Goal: Task Accomplishment & Management: Manage account settings

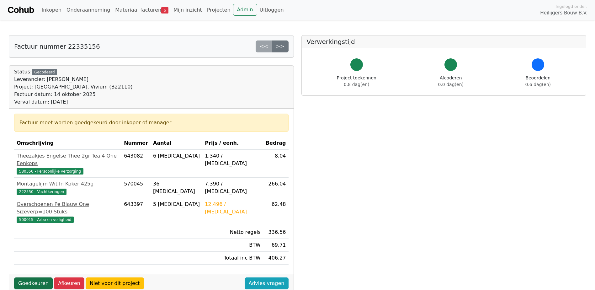
click at [36, 277] on link "Goedkeuren" at bounding box center [33, 283] width 39 height 12
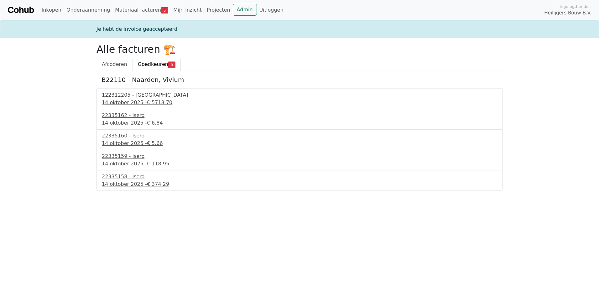
click at [152, 99] on div "14 oktober 2025 - € 5718.70" at bounding box center [300, 103] width 396 height 8
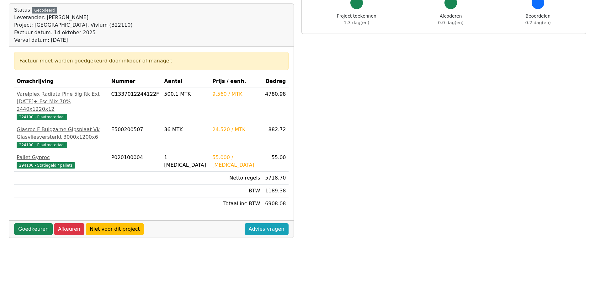
scroll to position [63, 0]
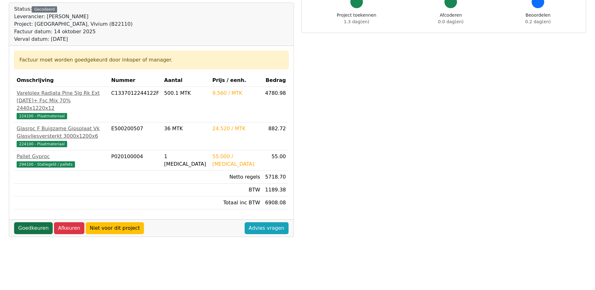
click at [34, 225] on link "Goedkeuren" at bounding box center [33, 228] width 39 height 12
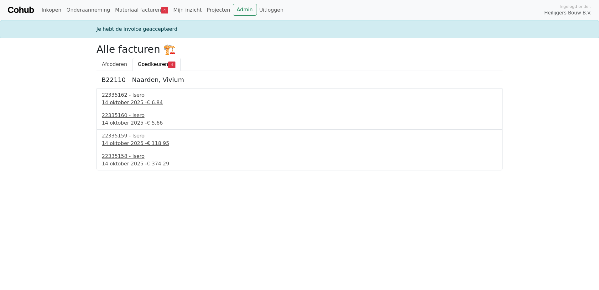
click at [118, 103] on div "14 oktober 2025 - € 6.84" at bounding box center [300, 103] width 396 height 8
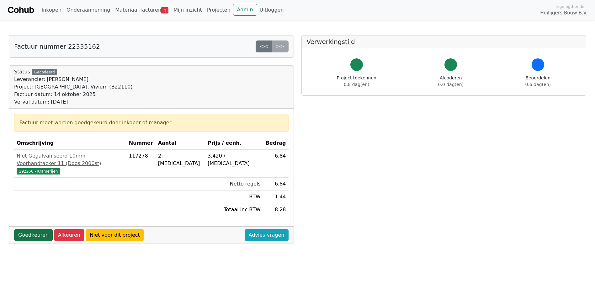
click at [31, 229] on link "Goedkeuren" at bounding box center [33, 235] width 39 height 12
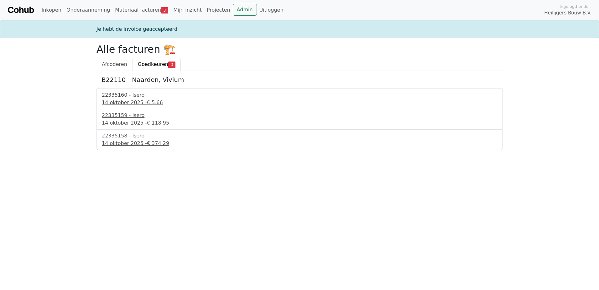
click at [119, 101] on div "[DATE] - € 5.66" at bounding box center [300, 103] width 396 height 8
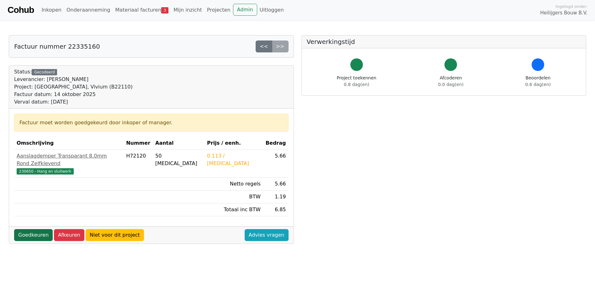
click at [28, 229] on link "Goedkeuren" at bounding box center [33, 235] width 39 height 12
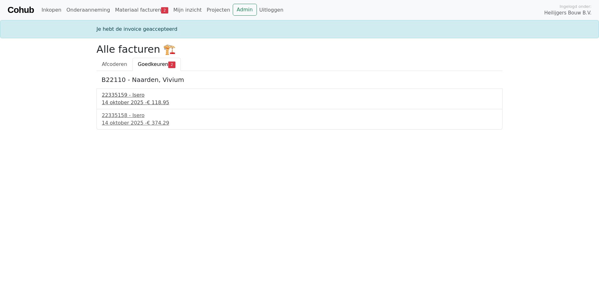
click at [118, 101] on div "14 oktober 2025 - € 118.95" at bounding box center [300, 103] width 396 height 8
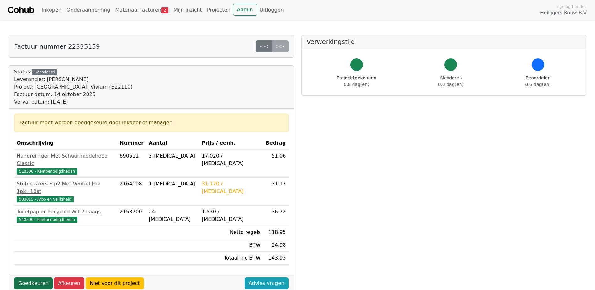
click at [33, 277] on link "Goedkeuren" at bounding box center [33, 283] width 39 height 12
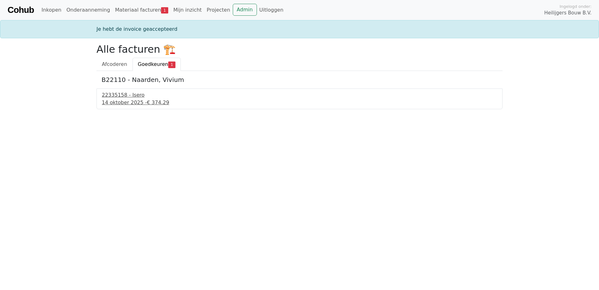
click at [117, 98] on div "22335158 - Isero" at bounding box center [300, 95] width 396 height 8
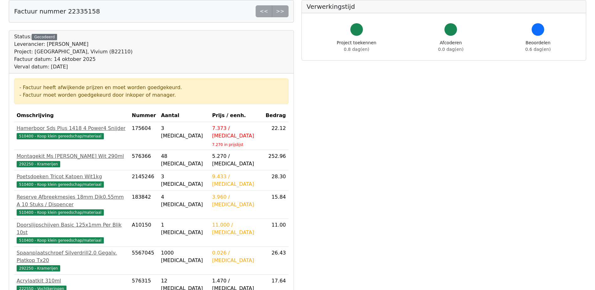
scroll to position [94, 0]
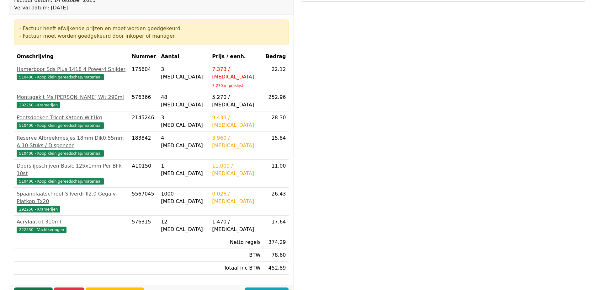
click at [29, 287] on link "Goedkeuren" at bounding box center [33, 293] width 39 height 12
